Goal: Information Seeking & Learning: Learn about a topic

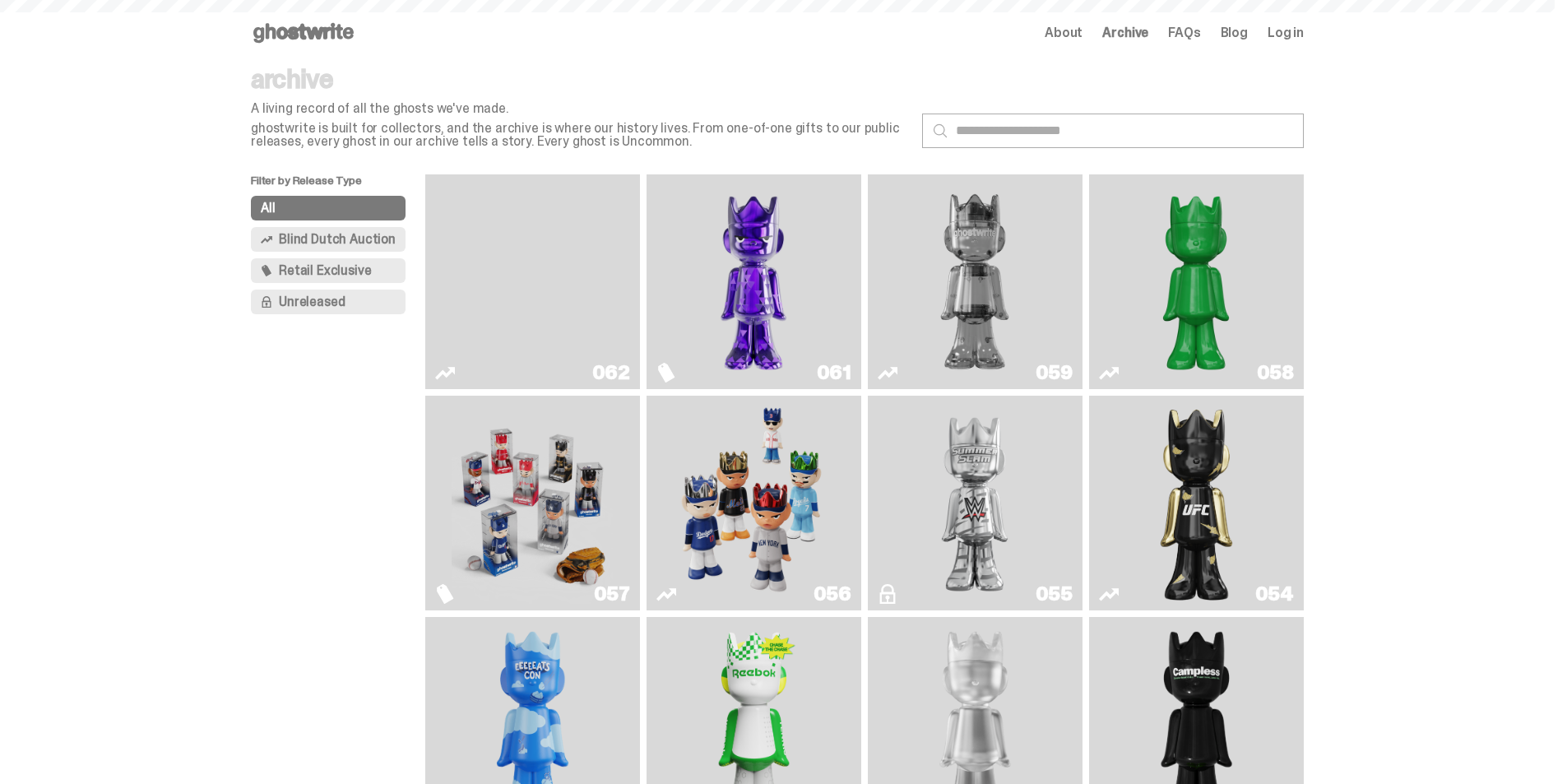
scroll to position [1480, 0]
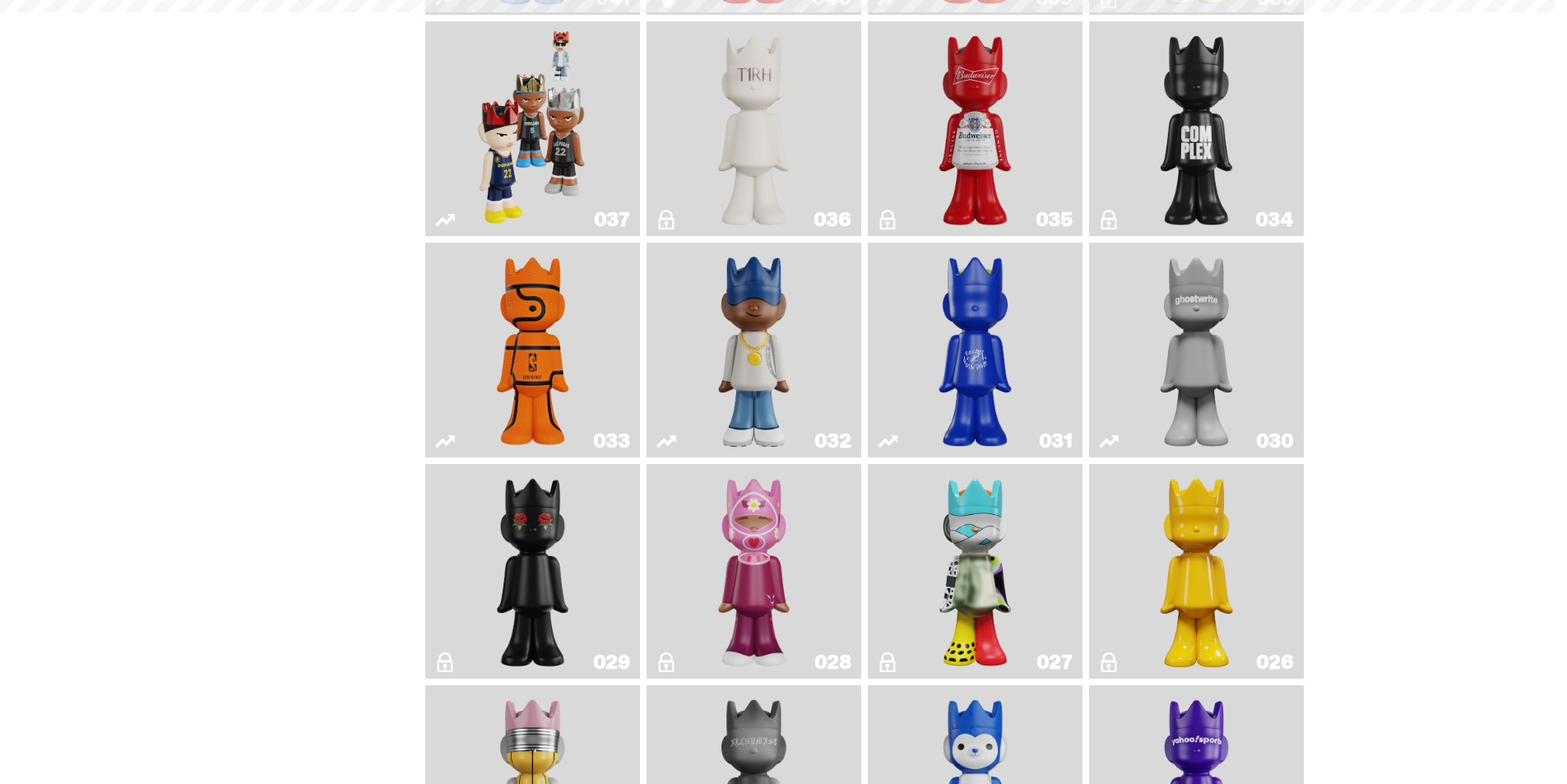
click at [469, 359] on link "033" at bounding box center [532, 350] width 195 height 202
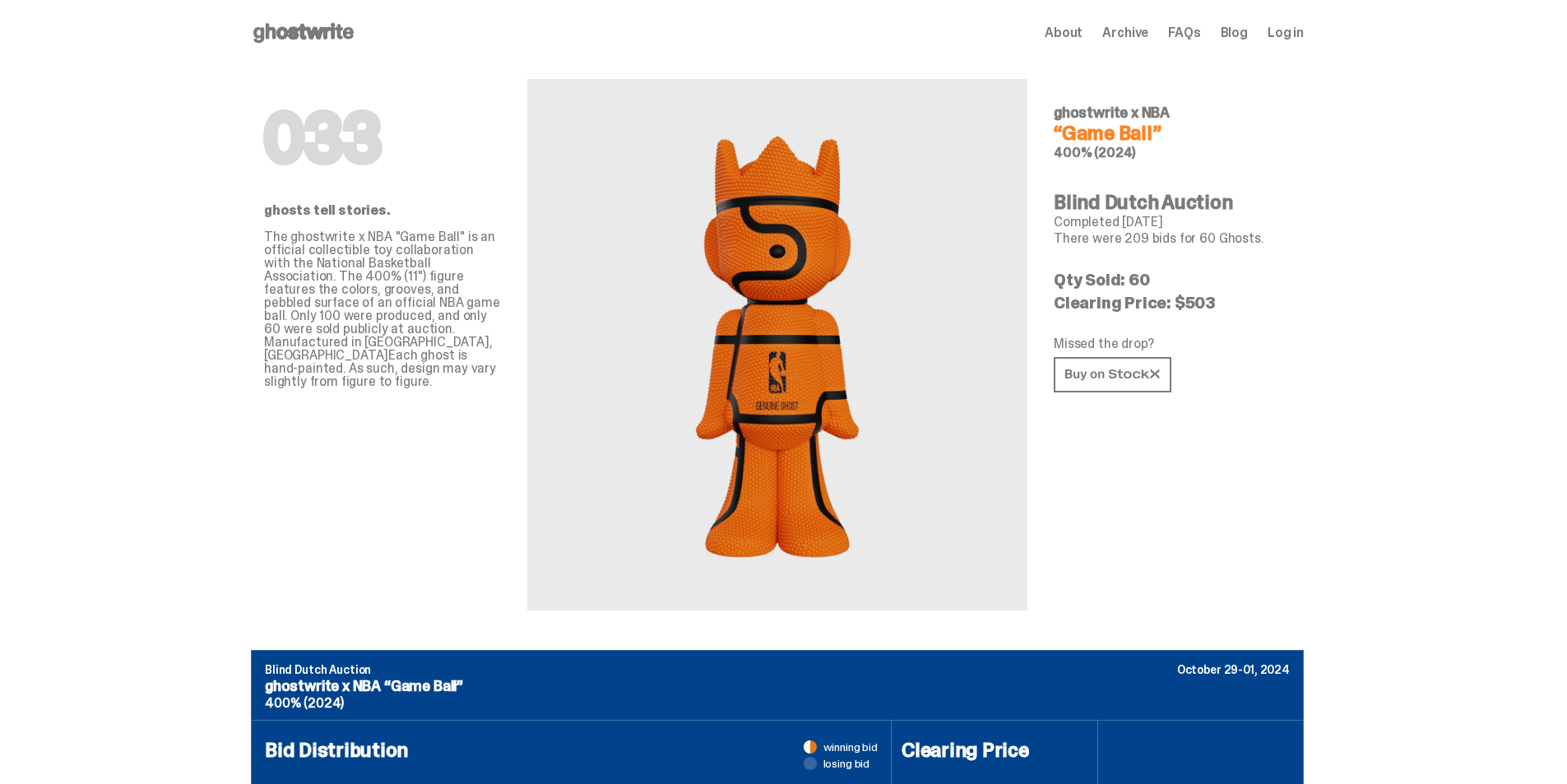
click at [748, 311] on img at bounding box center [777, 344] width 195 height 452
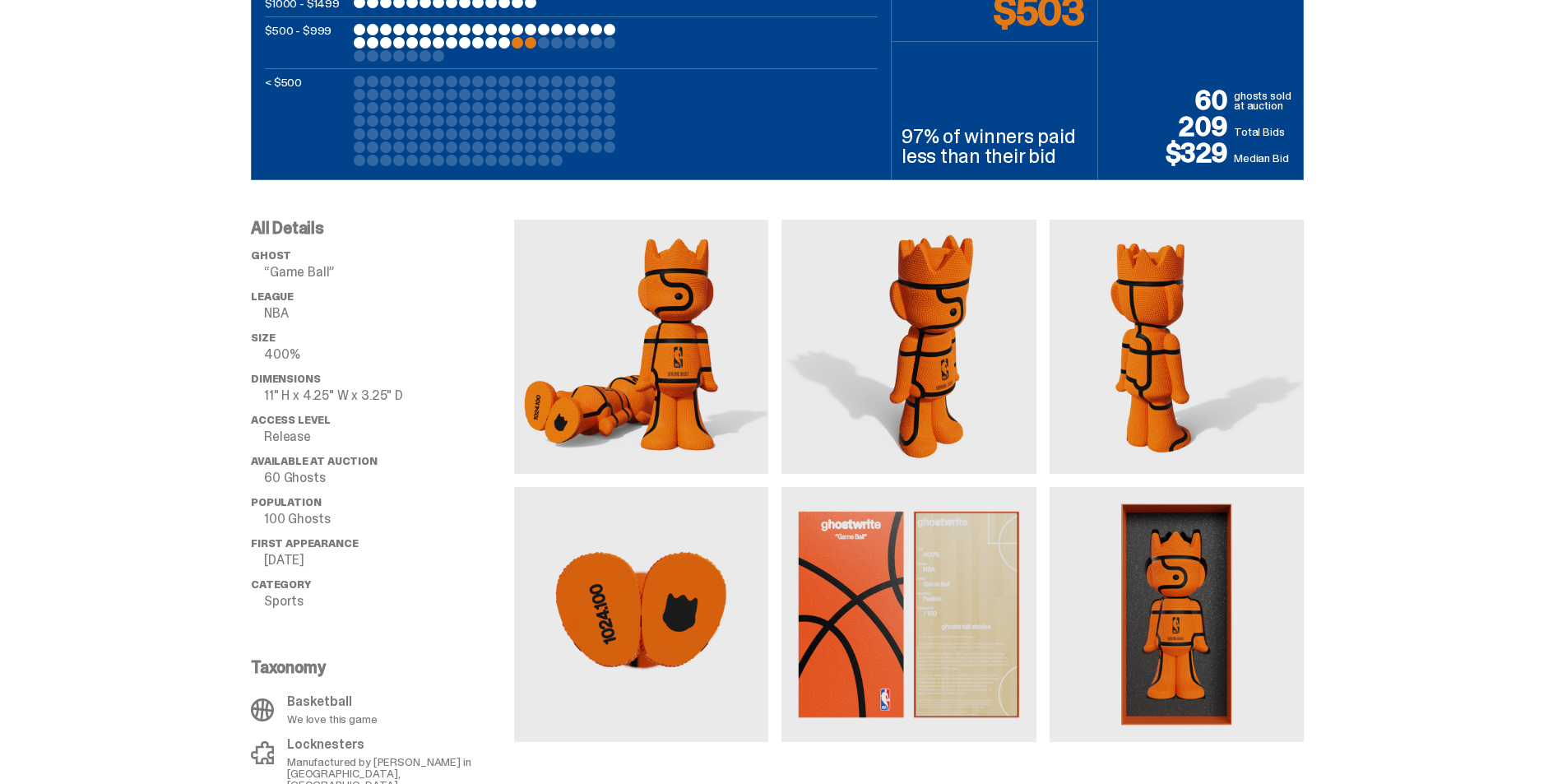
scroll to position [1151, 0]
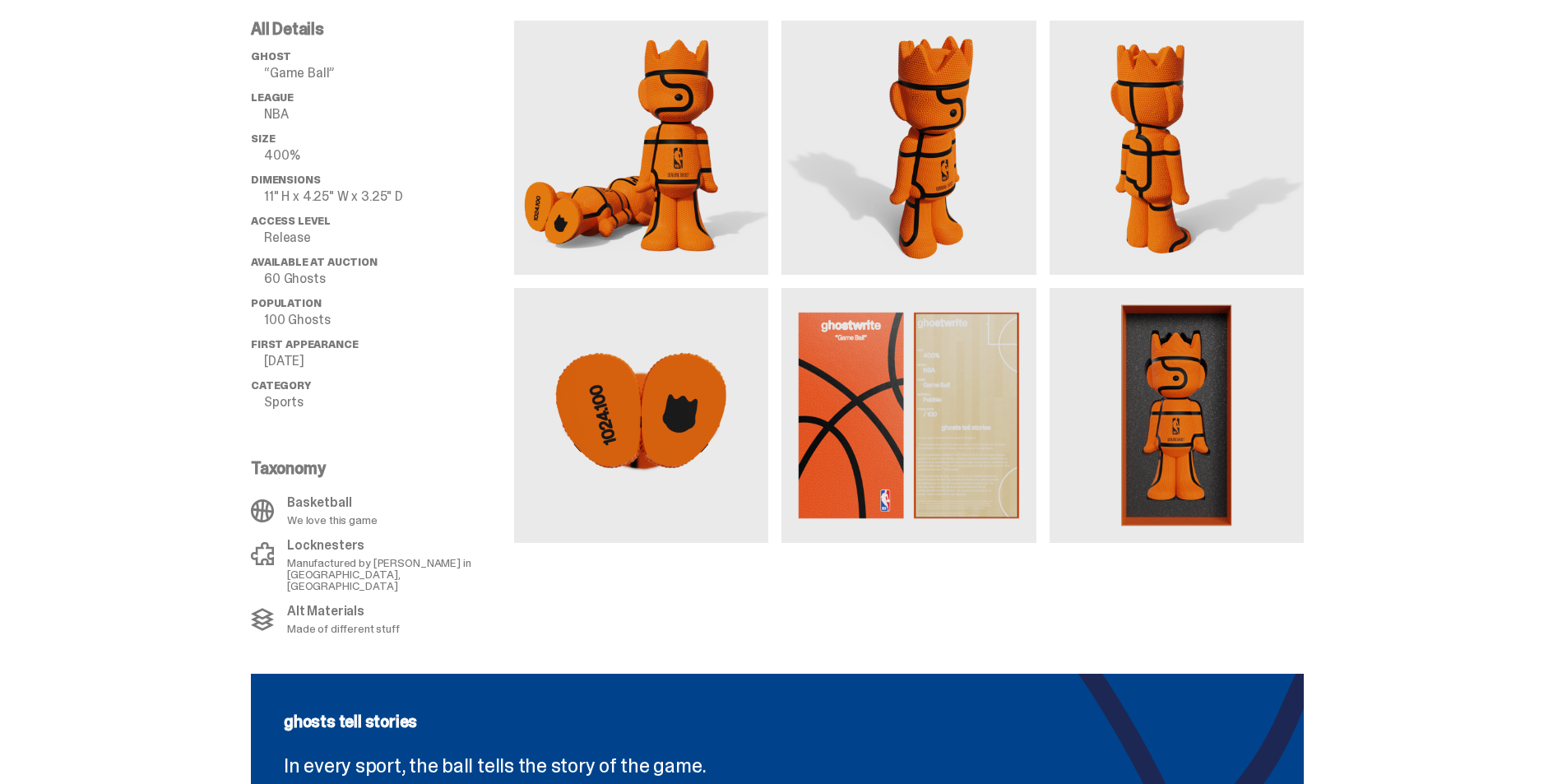
click at [924, 140] on img at bounding box center [908, 147] width 254 height 254
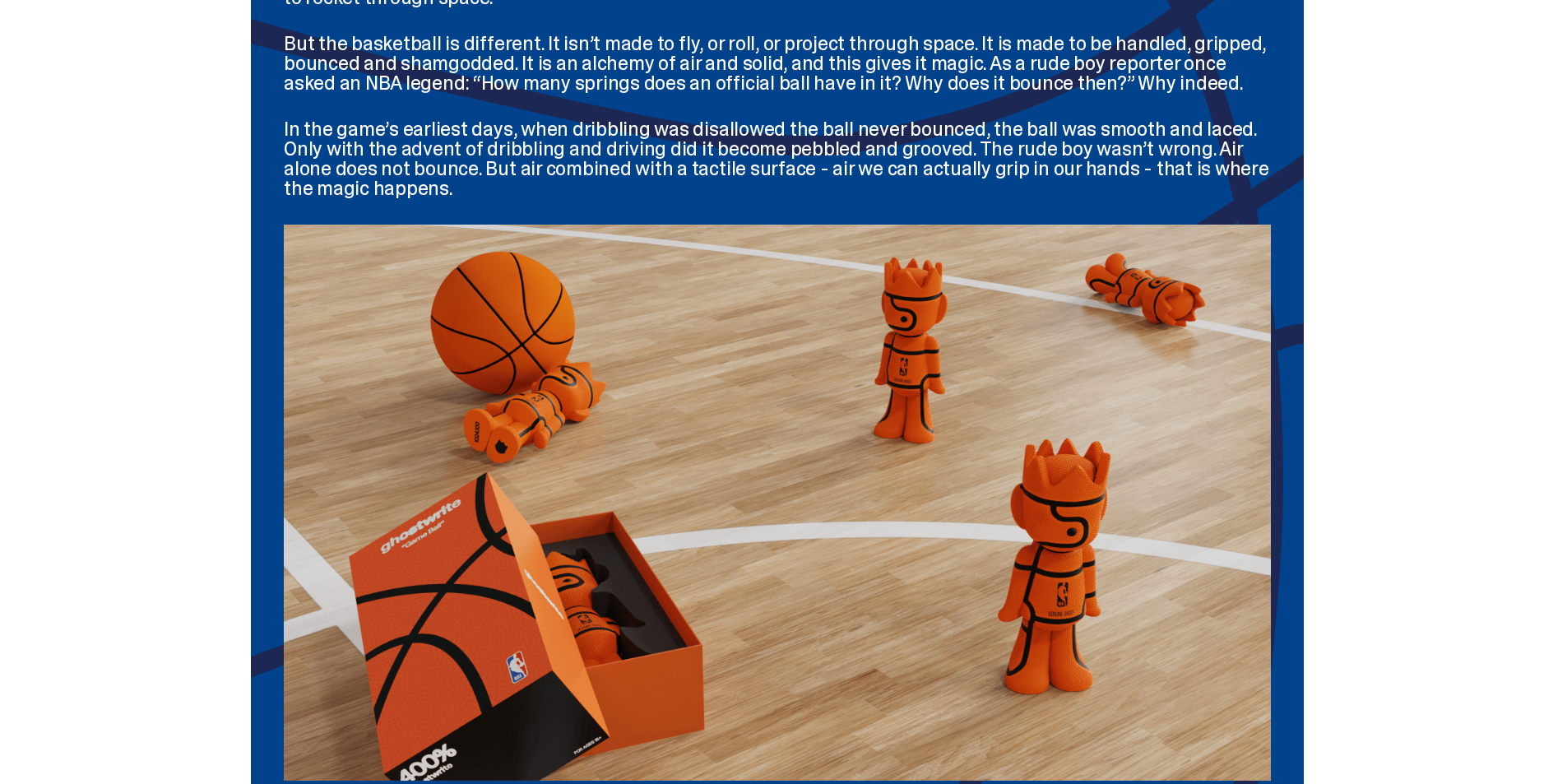
scroll to position [1955, 0]
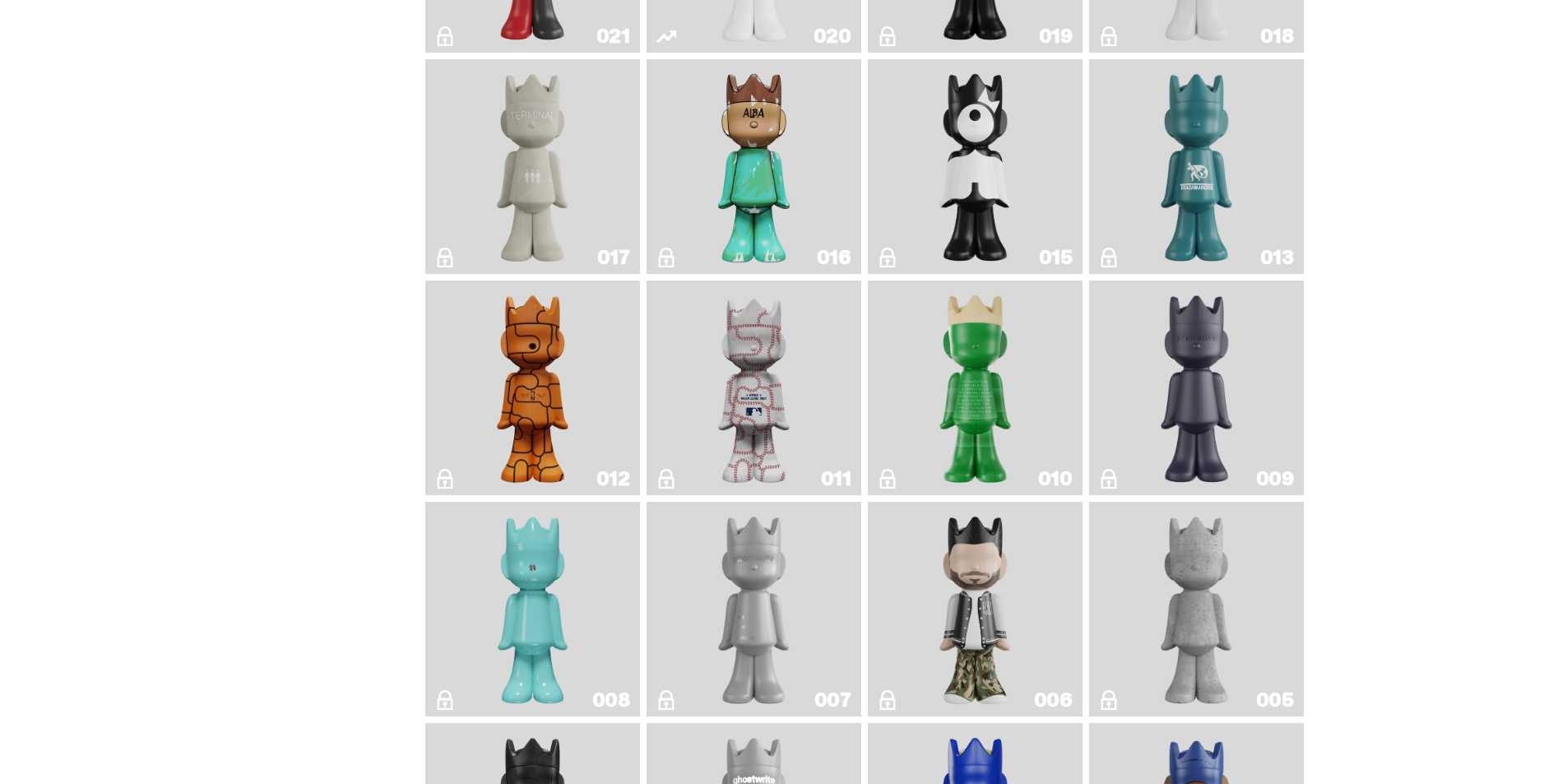
scroll to position [2549, 0]
click at [565, 406] on img "Basketball" at bounding box center [533, 387] width 87 height 202
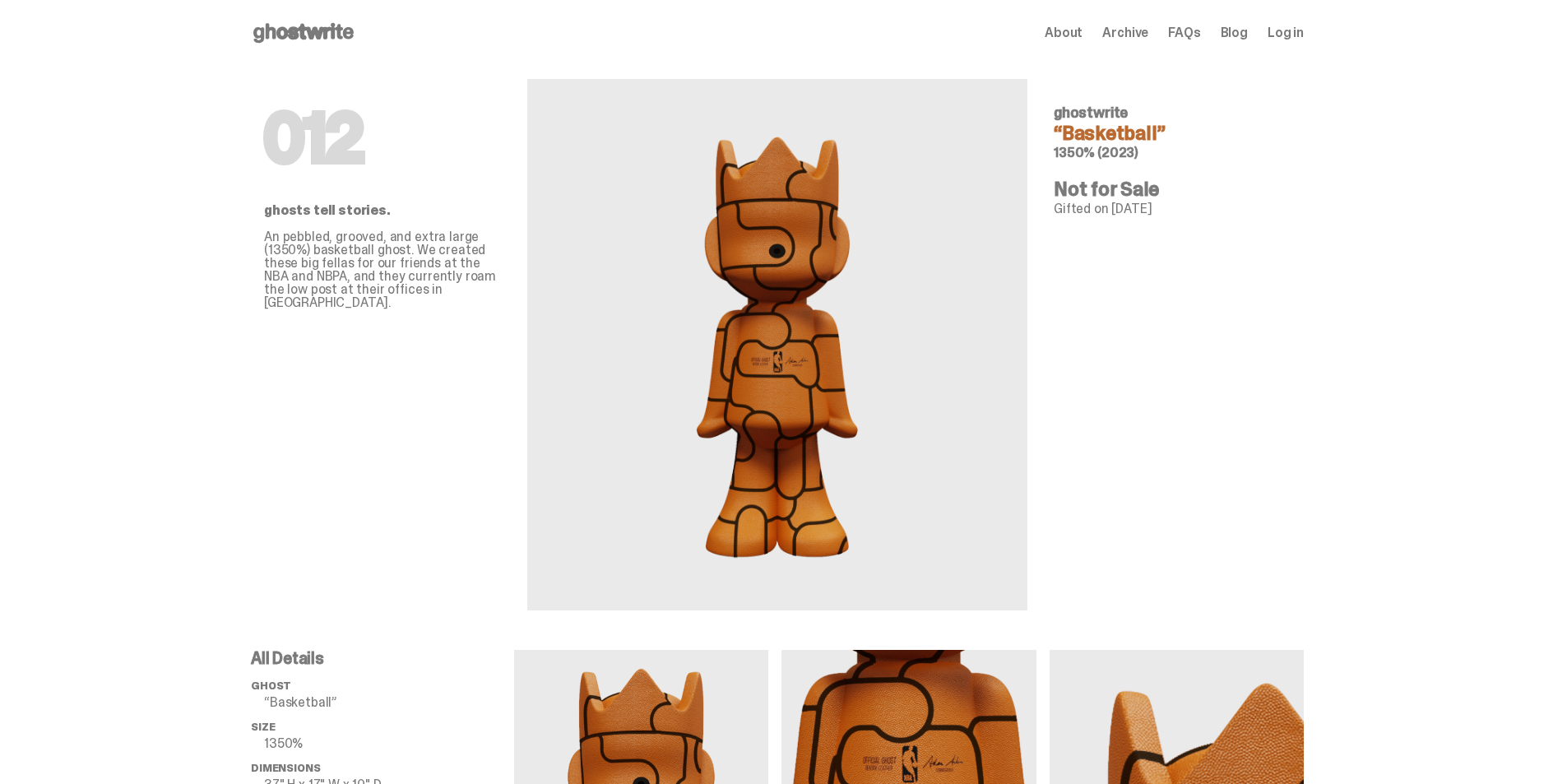
drag, startPoint x: 819, startPoint y: 410, endPoint x: 731, endPoint y: 411, distance: 88.0
click at [731, 411] on img at bounding box center [777, 344] width 195 height 452
